Goal: Complete application form

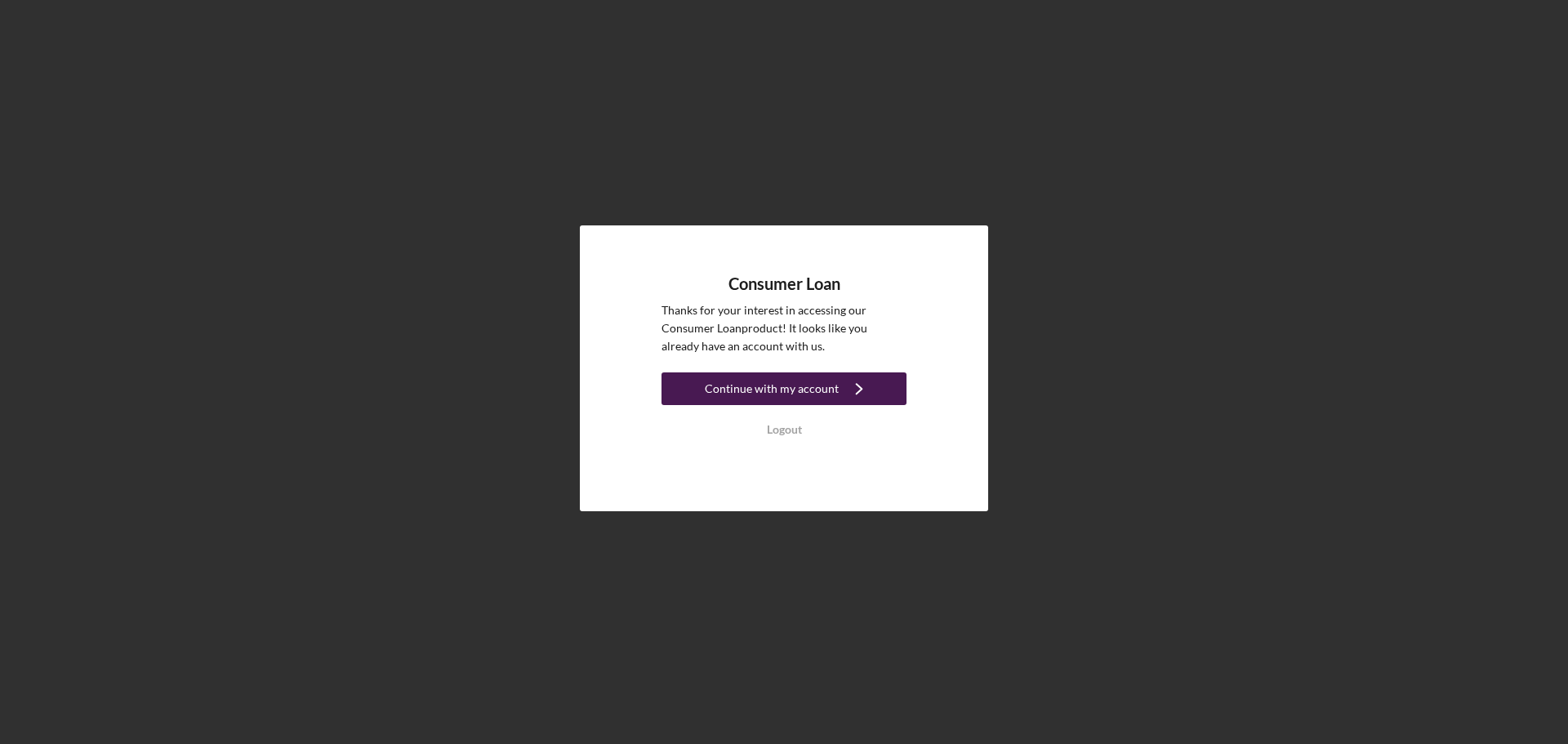
click at [780, 383] on div "Continue with my account" at bounding box center [772, 389] width 134 height 33
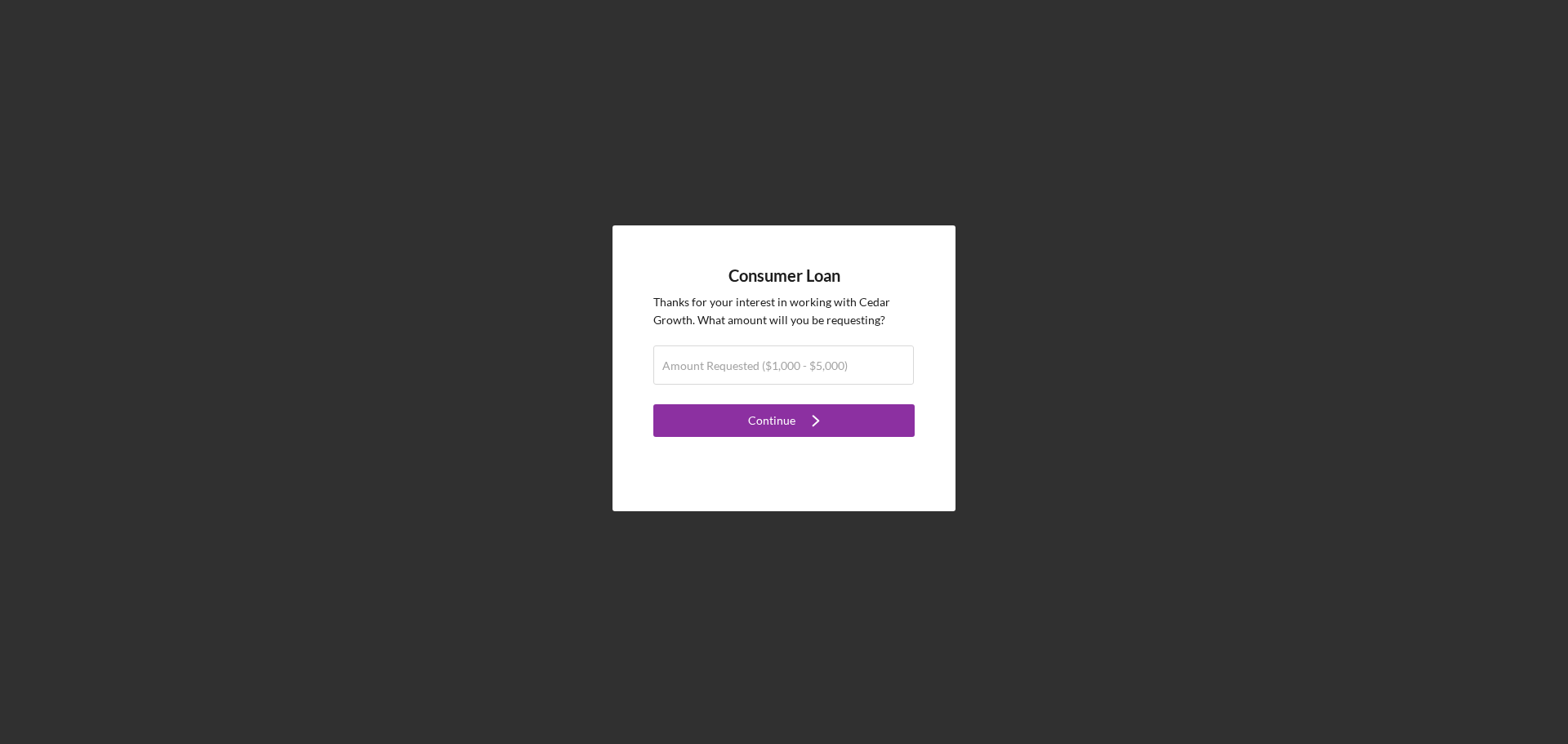
click at [866, 458] on div "Consumer Loan Thanks for your interest in working with Cedar Growth . What amou…" at bounding box center [784, 368] width 343 height 286
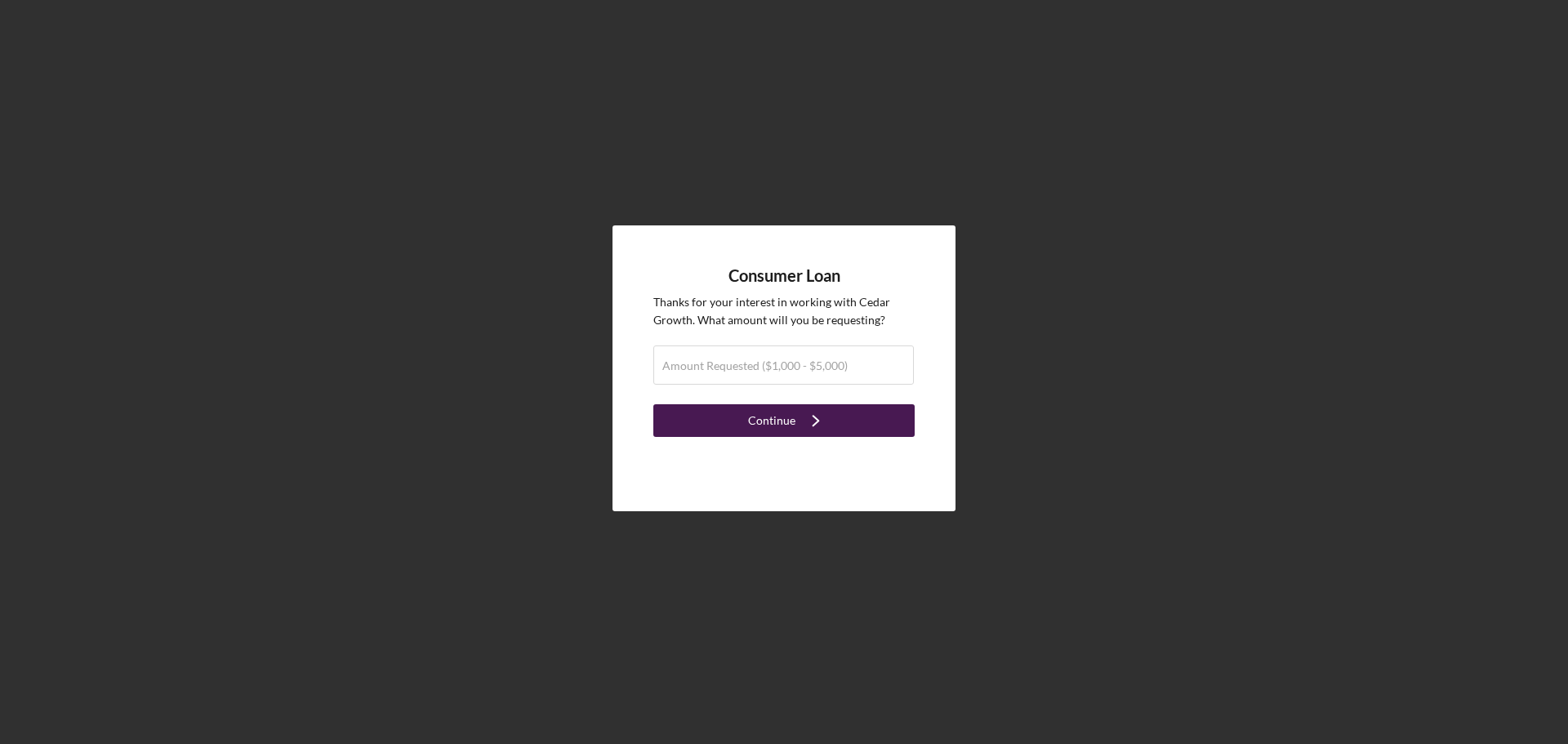
click at [835, 425] on button "Continue Icon/Navigate" at bounding box center [784, 420] width 261 height 33
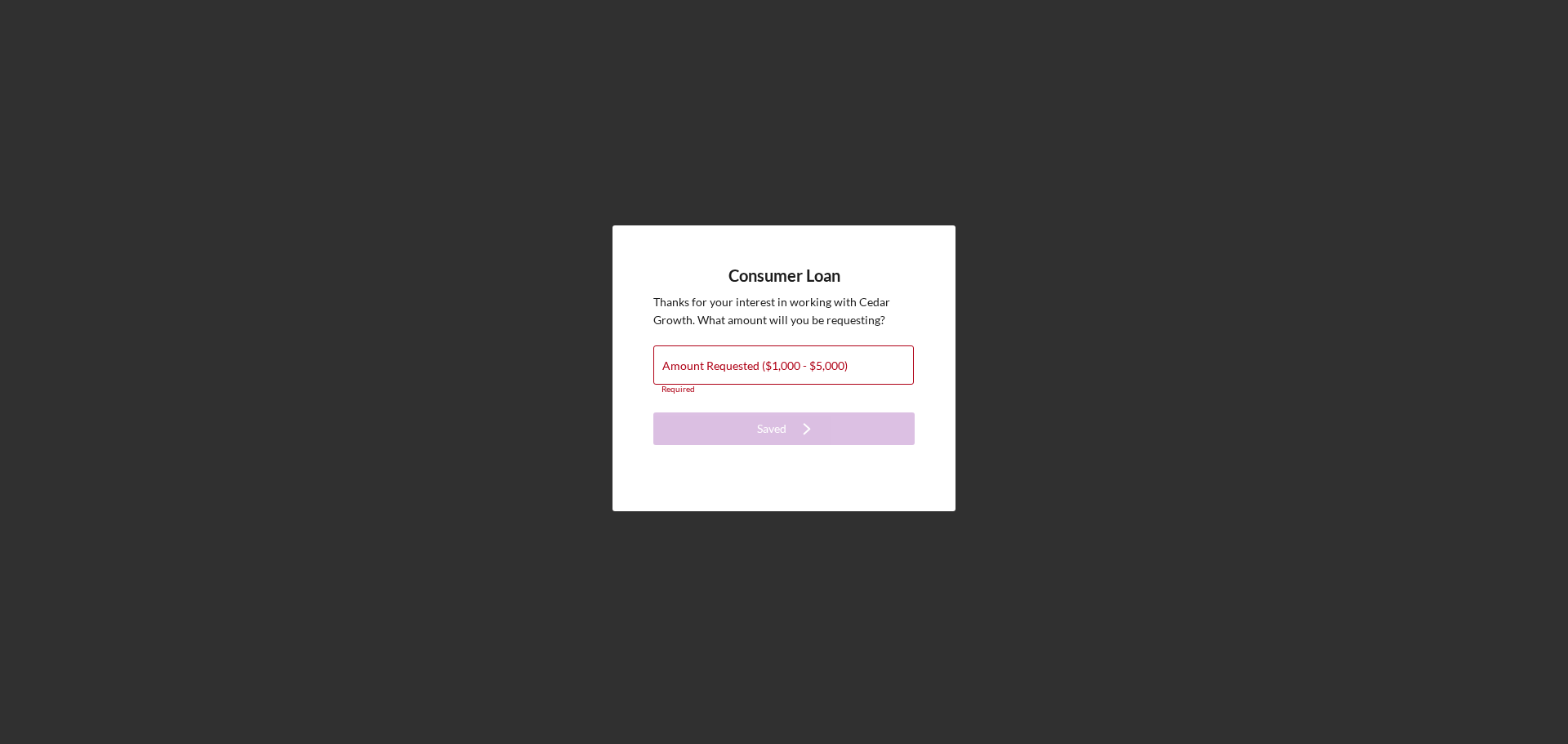
click at [815, 103] on div "Consumer Loan Thanks for your interest in working with Cedar Growth . What amou…" at bounding box center [784, 368] width 1552 height 736
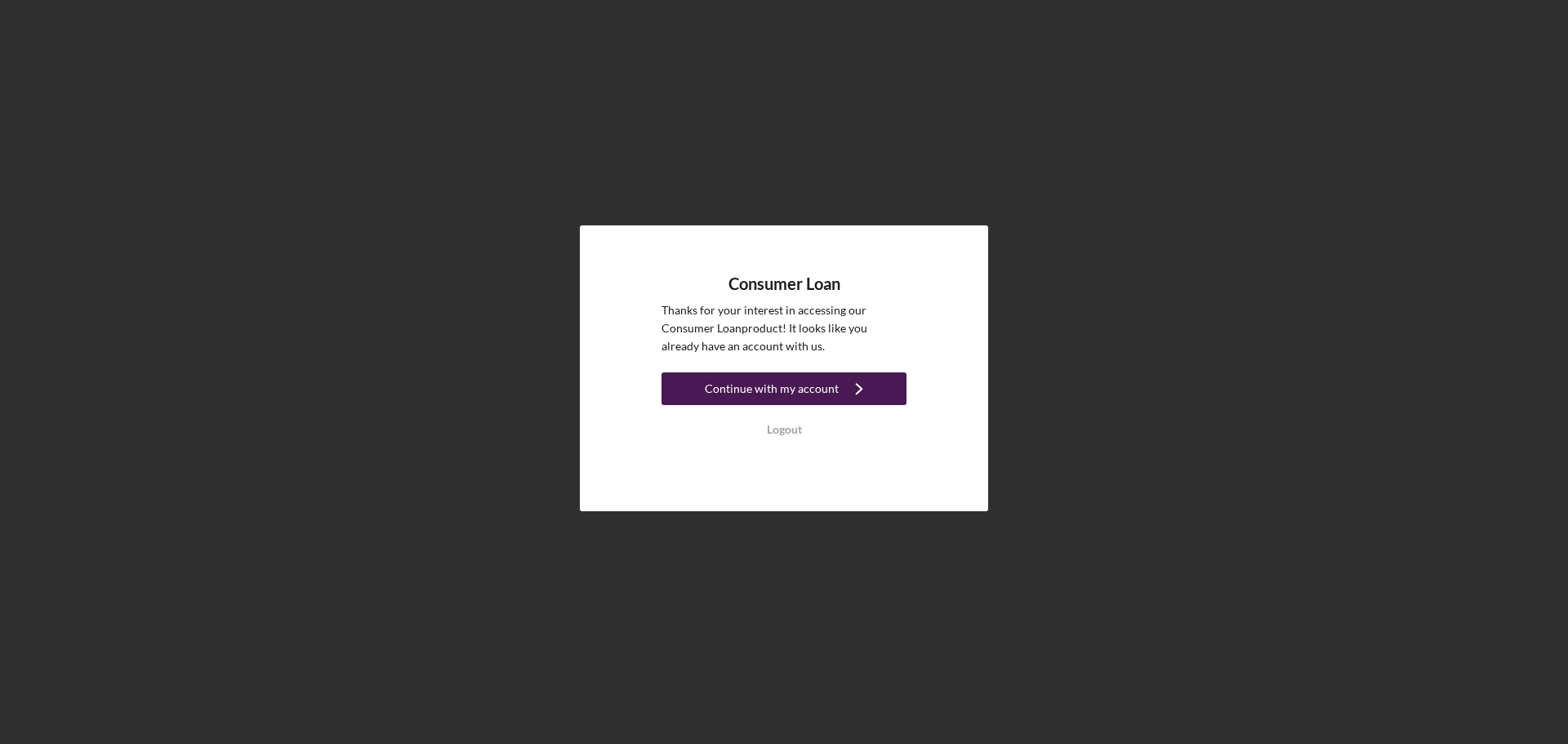
click at [816, 391] on div "Continue with my account" at bounding box center [772, 389] width 134 height 33
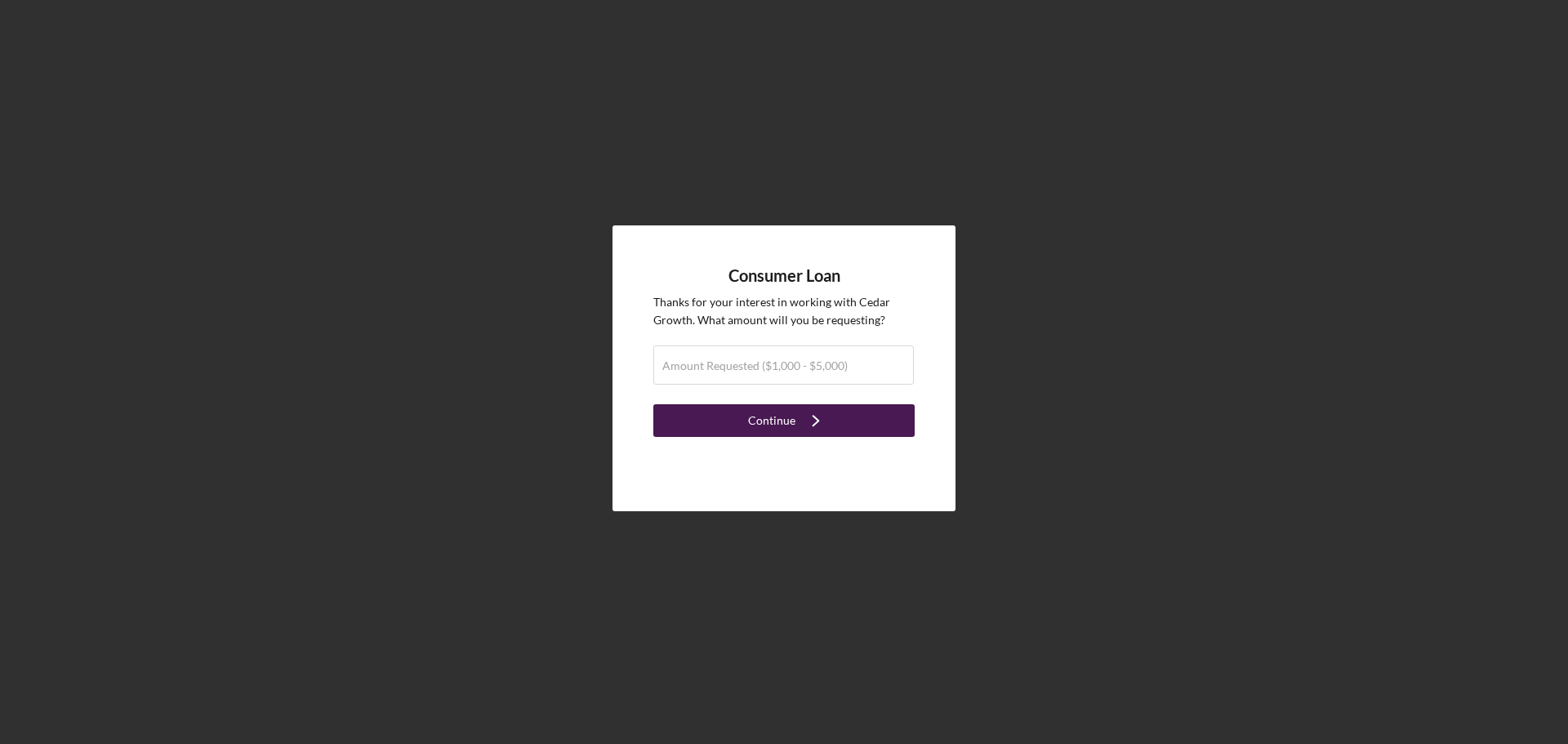
click at [830, 432] on icon "Icon/Navigate" at bounding box center [816, 420] width 41 height 41
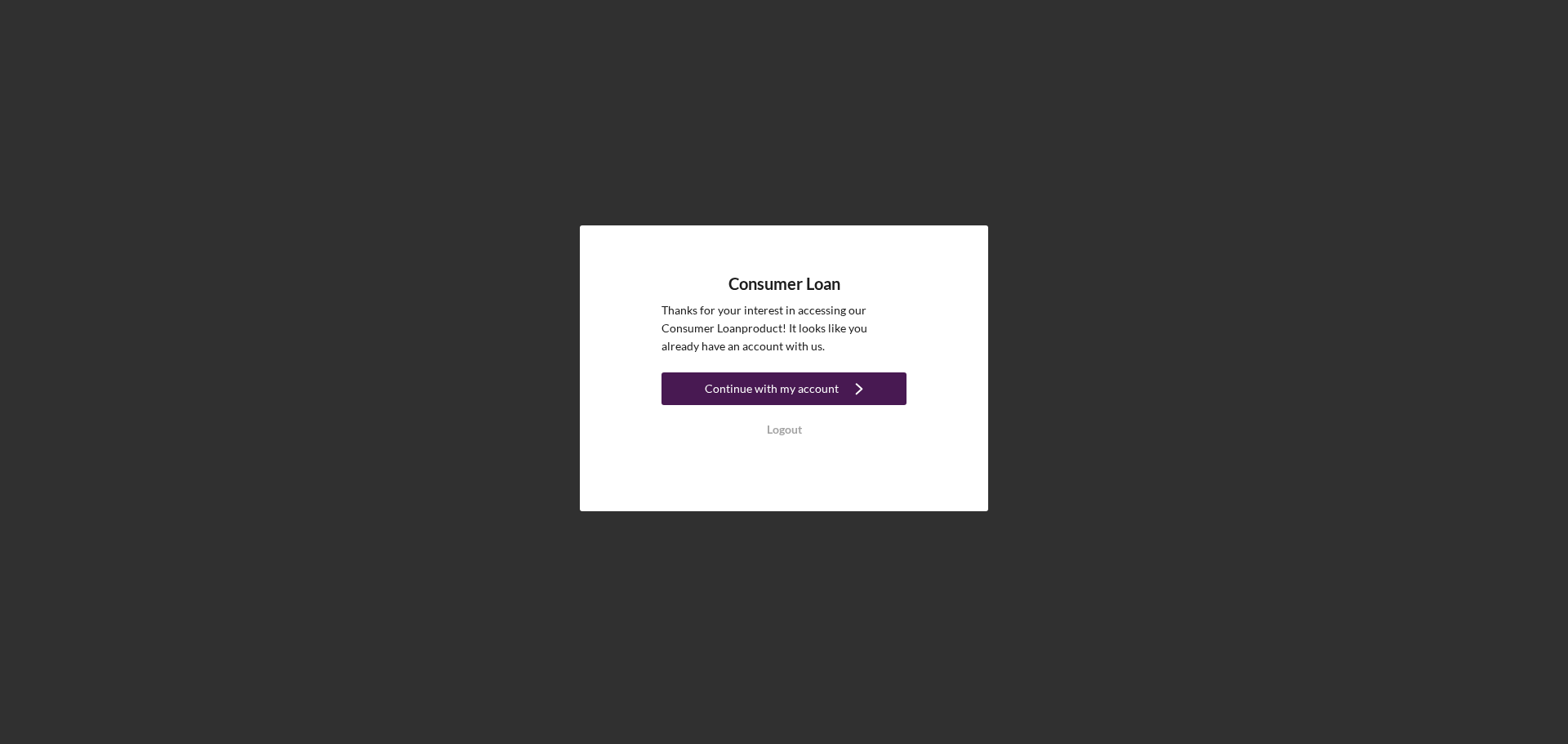
click at [850, 380] on icon "Icon/Navigate" at bounding box center [859, 388] width 41 height 41
click at [878, 367] on div "Consumer Loan Thanks for your interest in accessing our Consumer Loan product! …" at bounding box center [784, 361] width 245 height 172
click at [878, 375] on button "Continue with my account Icon/Navigate" at bounding box center [784, 389] width 245 height 33
